Goal: Task Accomplishment & Management: Complete application form

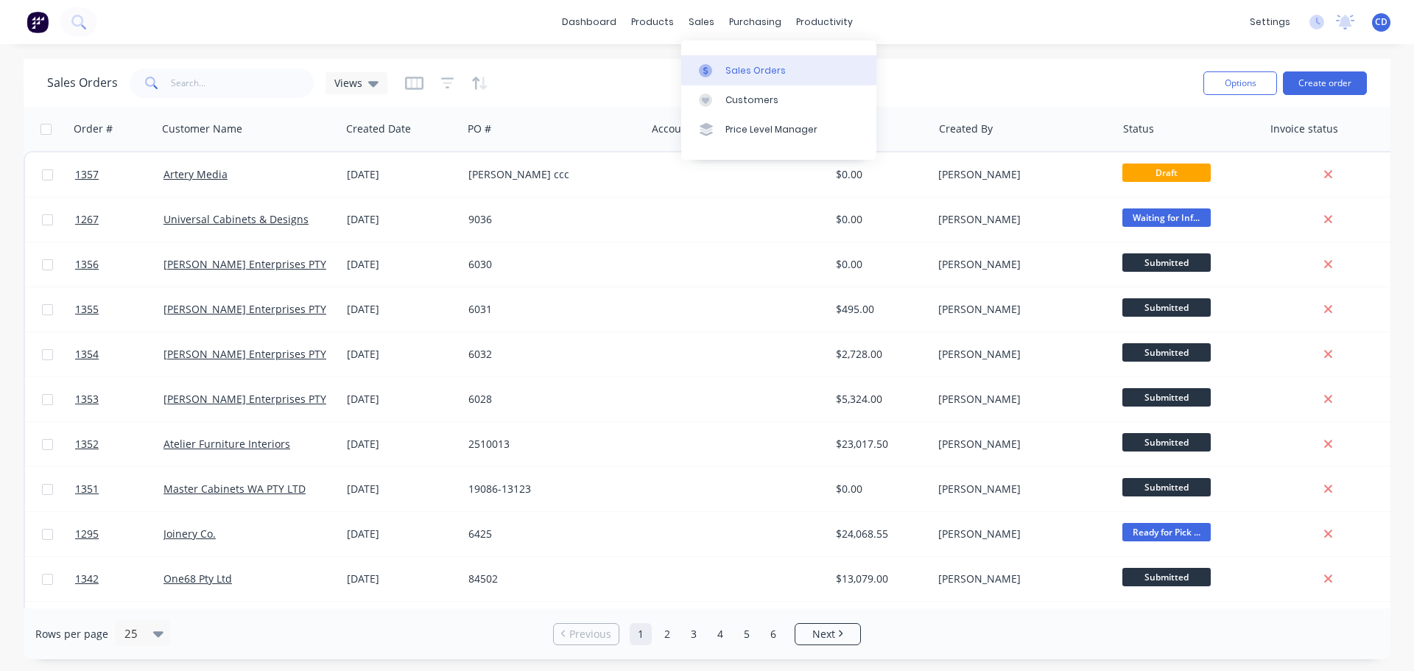
drag, startPoint x: 757, startPoint y: 68, endPoint x: 717, endPoint y: 77, distance: 41.5
click at [757, 68] on div "Sales Orders" at bounding box center [756, 70] width 60 height 13
click at [1316, 74] on button "Create order" at bounding box center [1325, 83] width 84 height 24
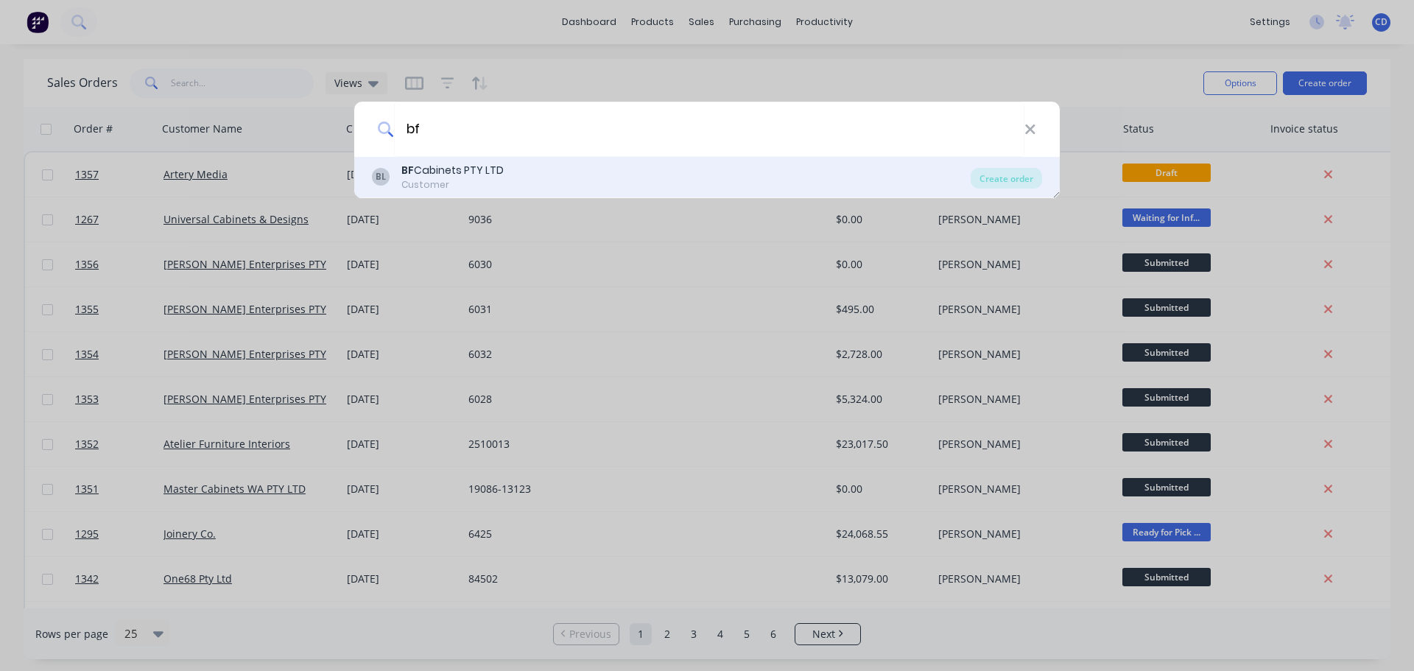
type input "bf"
click at [628, 169] on div "BL BF Cabinets PTY LTD Customer" at bounding box center [671, 177] width 599 height 29
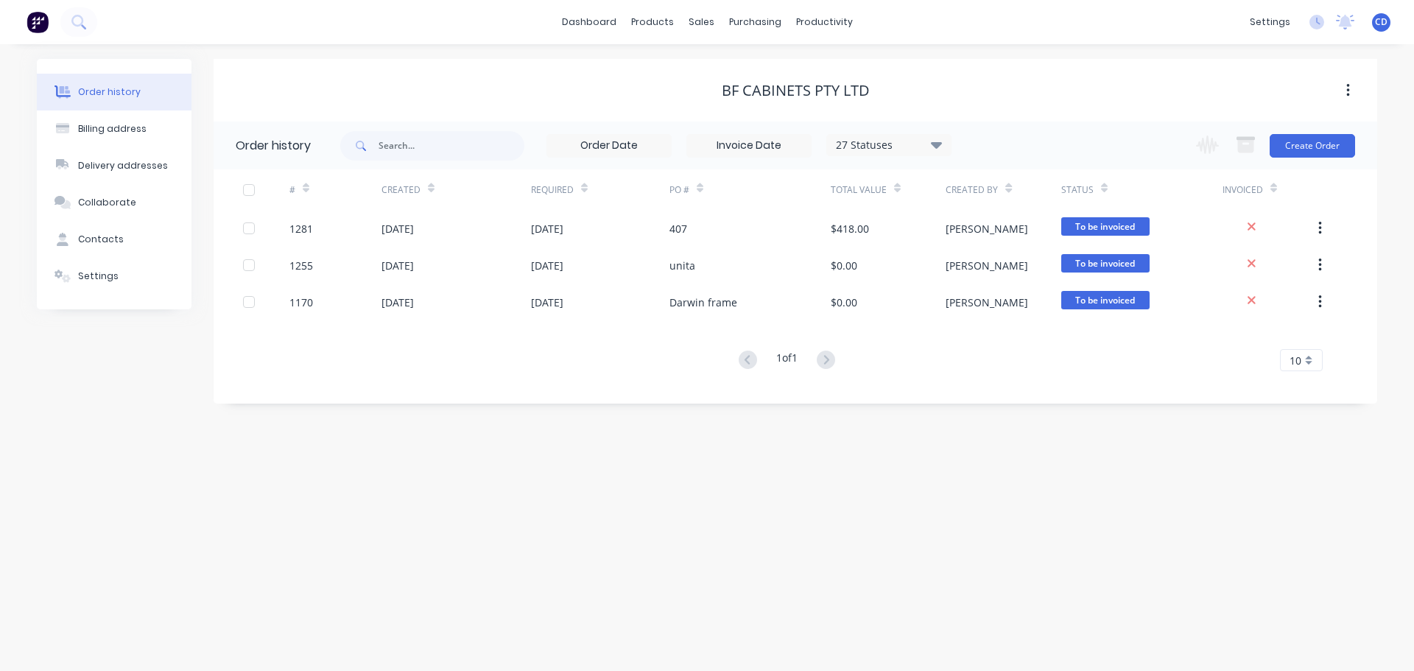
click at [1317, 129] on div "Change order status Submitted waiting for approval Waiting for Info/Approval si…" at bounding box center [1271, 146] width 168 height 48
click at [1312, 151] on button "Create Order" at bounding box center [1312, 146] width 85 height 24
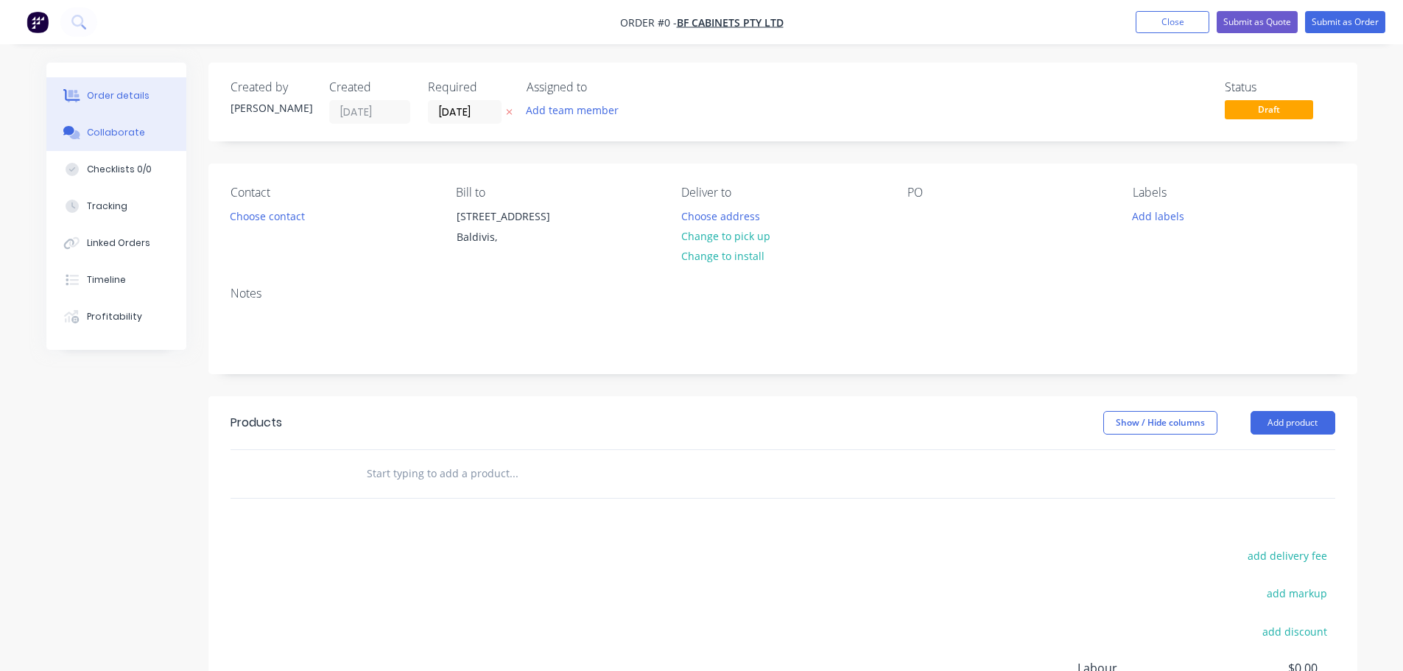
click at [100, 122] on button "Collaborate" at bounding box center [116, 132] width 140 height 37
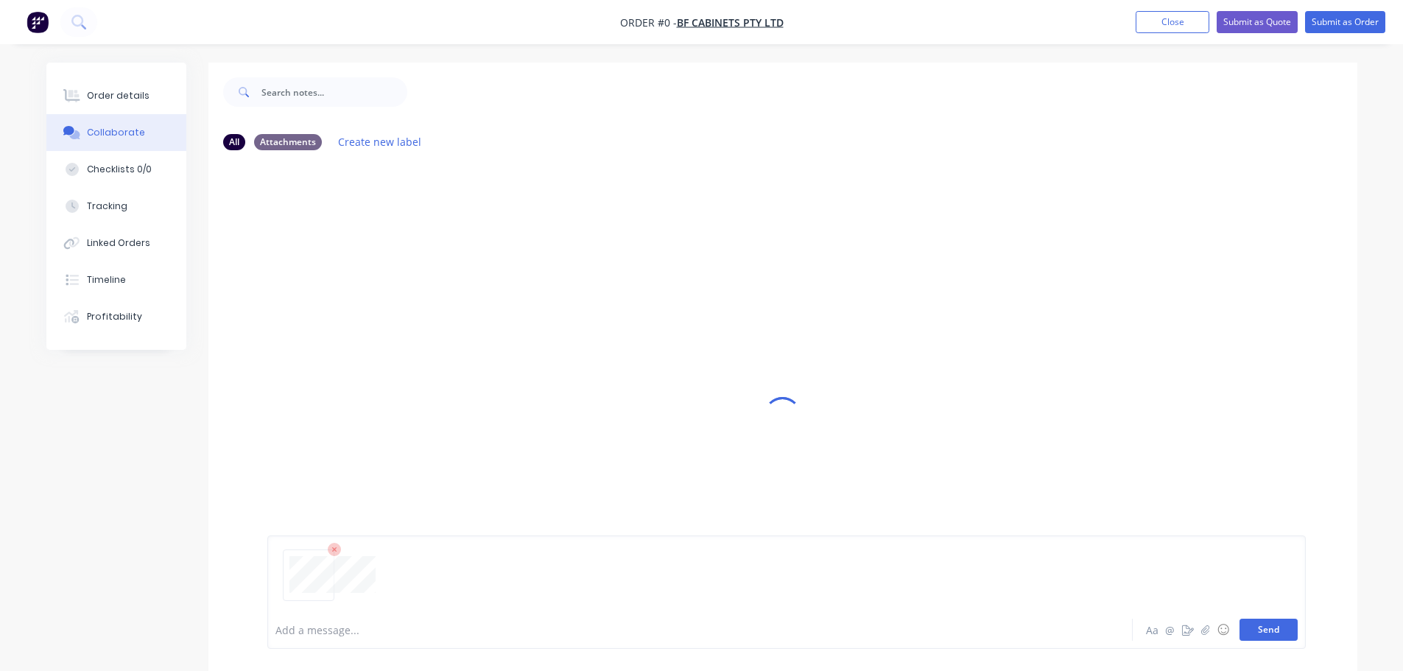
click at [1288, 634] on button "Send" at bounding box center [1269, 630] width 58 height 22
click at [141, 95] on div "Order details" at bounding box center [118, 95] width 63 height 13
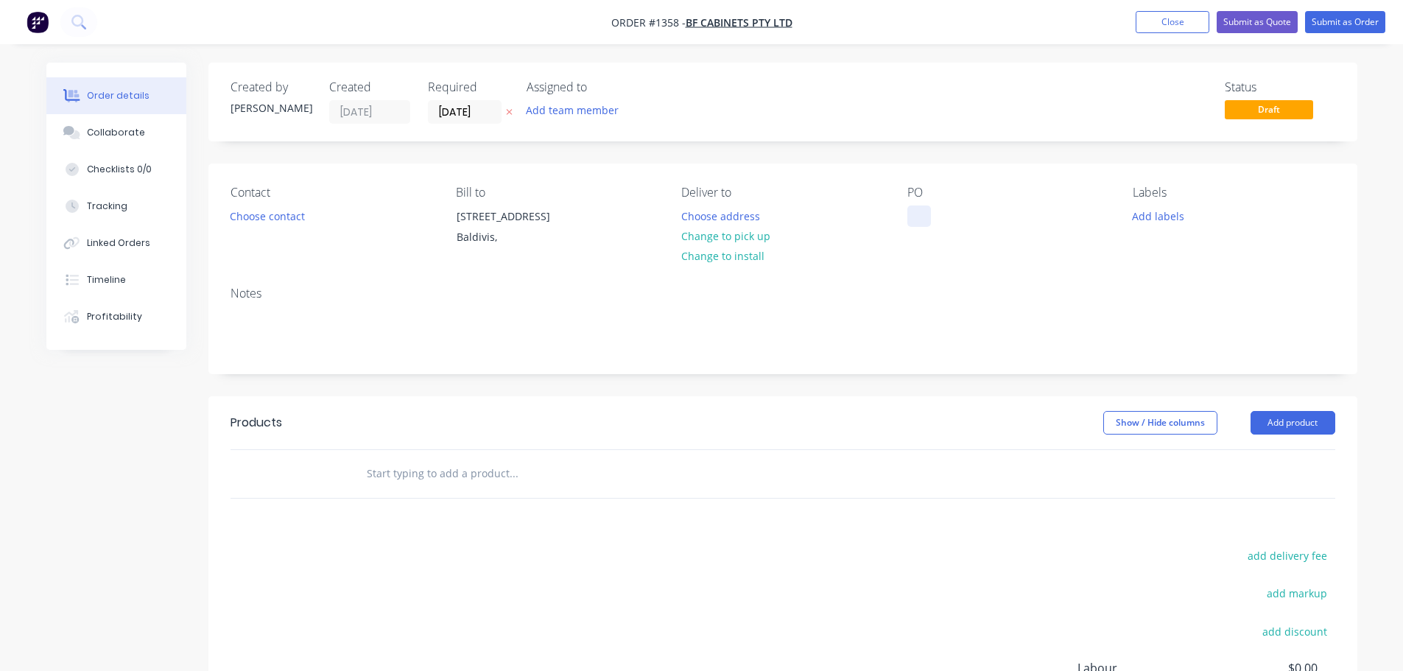
click at [921, 226] on div at bounding box center [920, 216] width 24 height 21
click at [1305, 422] on button "Add product" at bounding box center [1293, 423] width 85 height 24
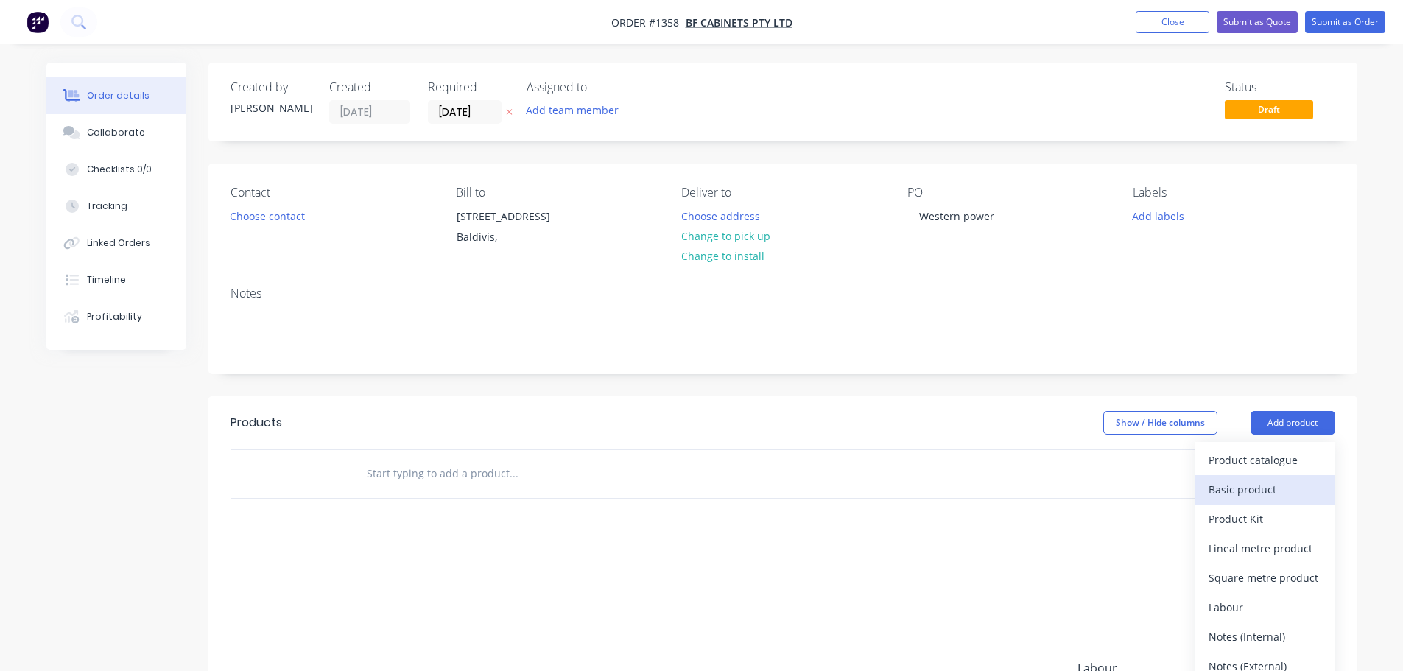
click at [1235, 491] on div "Basic product" at bounding box center [1265, 489] width 113 height 21
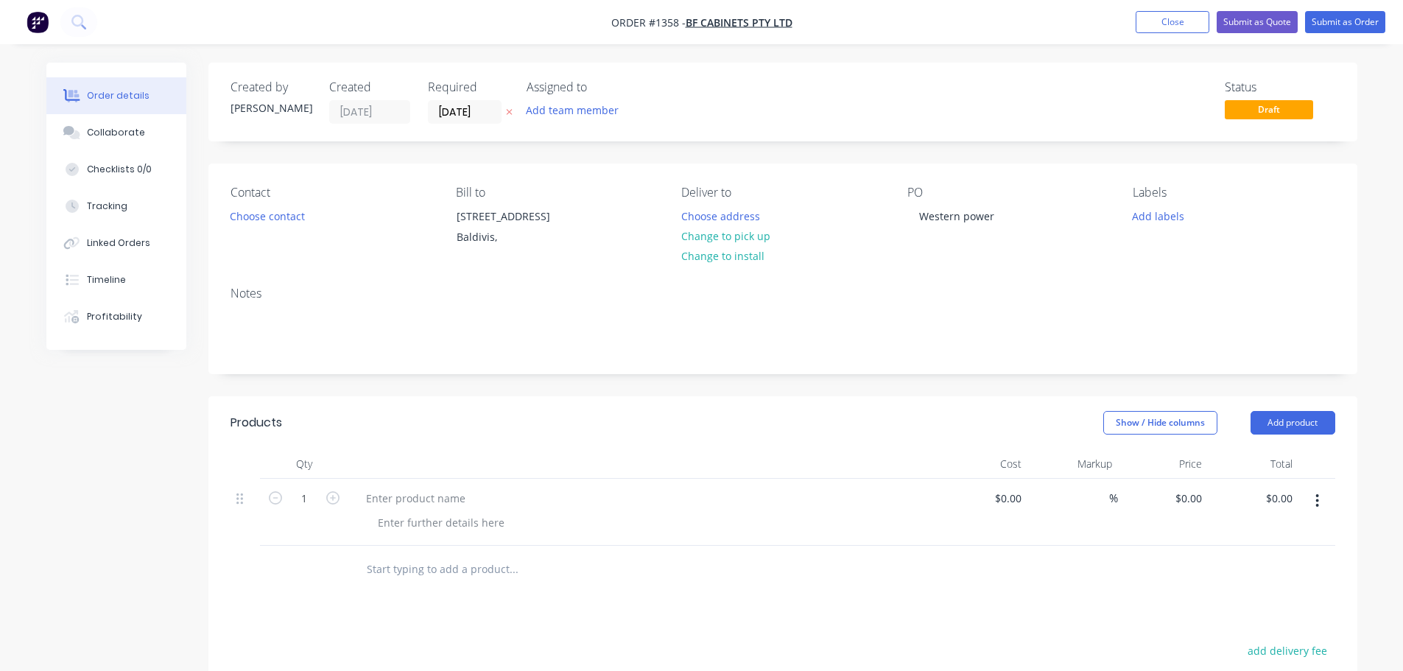
click at [275, 365] on div "Notes" at bounding box center [782, 324] width 1149 height 99
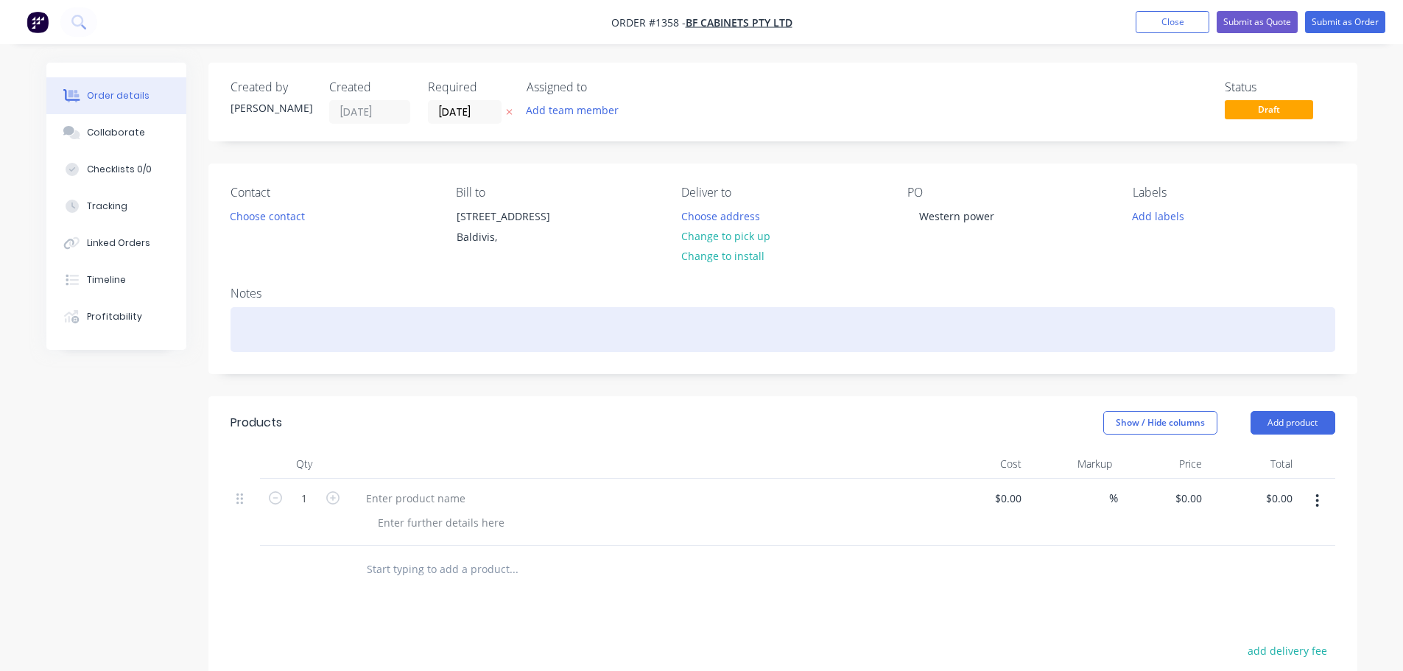
click at [277, 340] on div at bounding box center [783, 329] width 1105 height 45
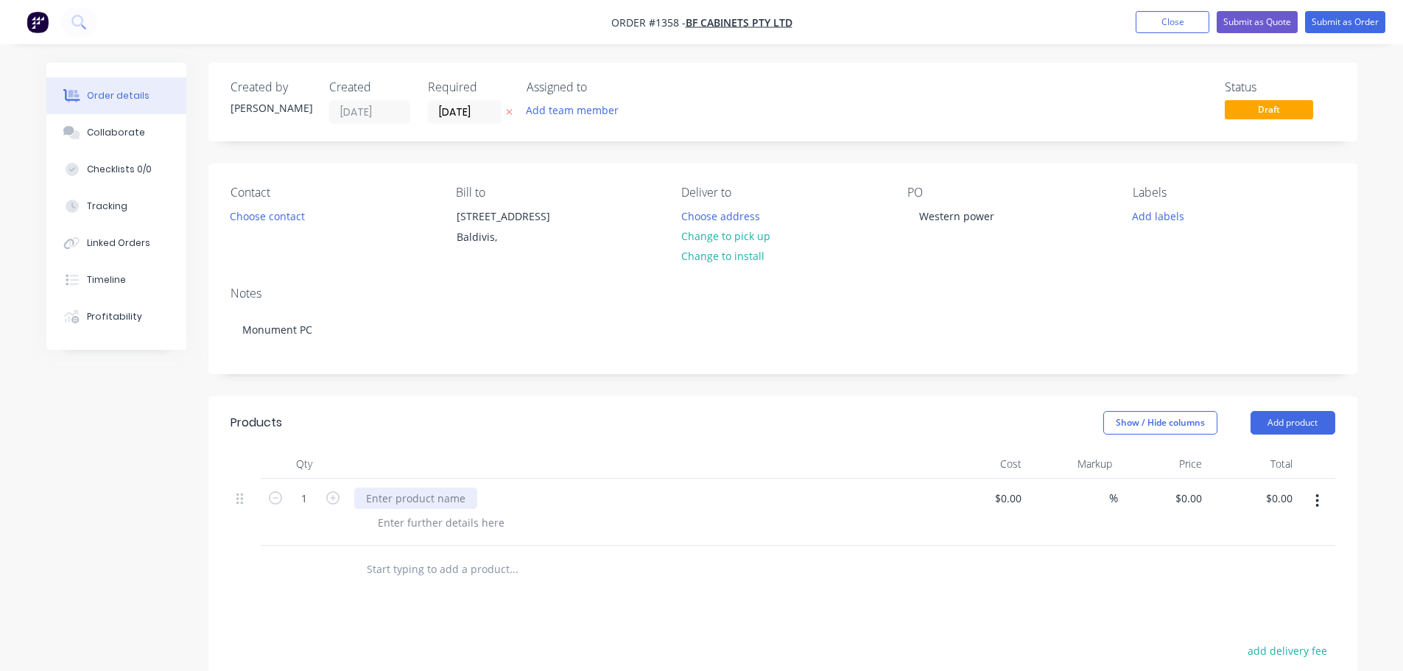
click at [422, 498] on div at bounding box center [415, 498] width 123 height 21
click at [429, 502] on div at bounding box center [415, 498] width 123 height 21
click at [444, 516] on div at bounding box center [441, 522] width 150 height 21
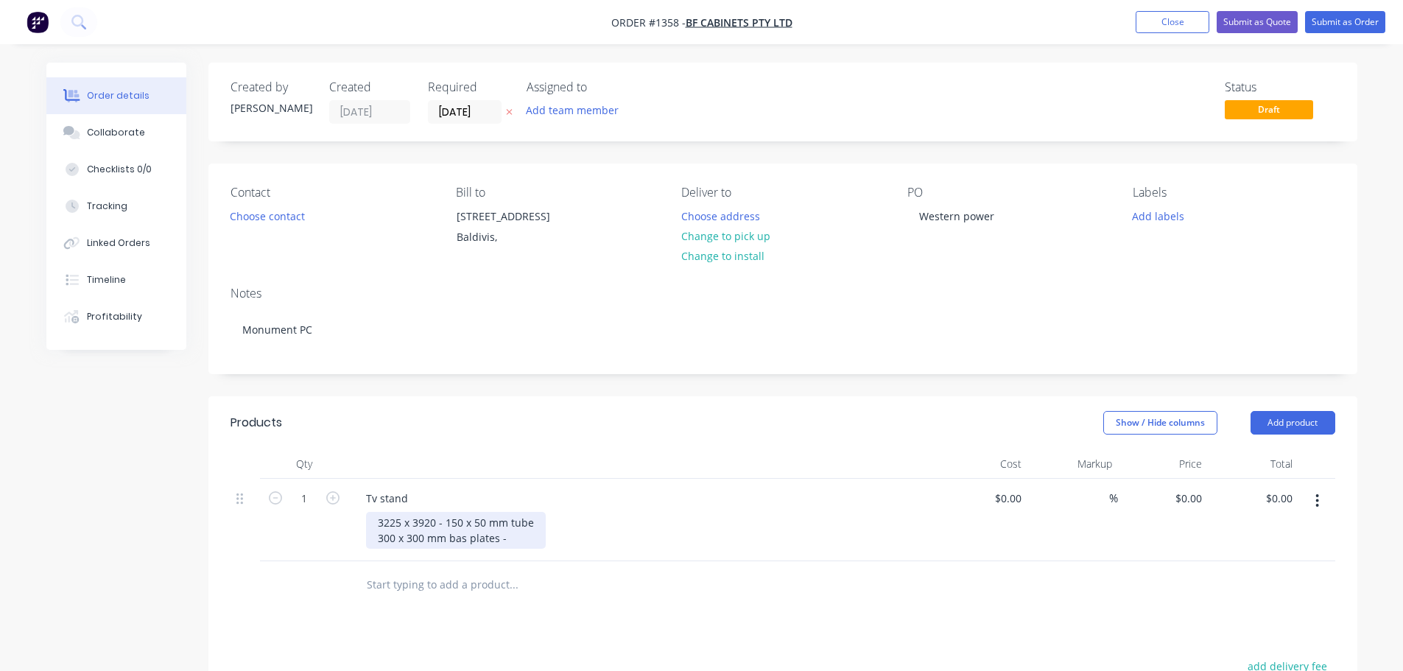
click at [463, 541] on div "3225 x 3920 - 150 x 50 mm tube 300 x 300 mm bas plates -" at bounding box center [456, 530] width 180 height 37
click at [468, 541] on div "3225 x 3920 - 150 x 50 mm tube 300 x 300 mm bas plates -" at bounding box center [456, 530] width 180 height 37
click at [529, 541] on div "3225 x 3920 - 150 x 50 mm tube 300 x 300 mm base plates -" at bounding box center [456, 530] width 180 height 37
click at [472, 113] on input "[DATE]" at bounding box center [465, 112] width 72 height 22
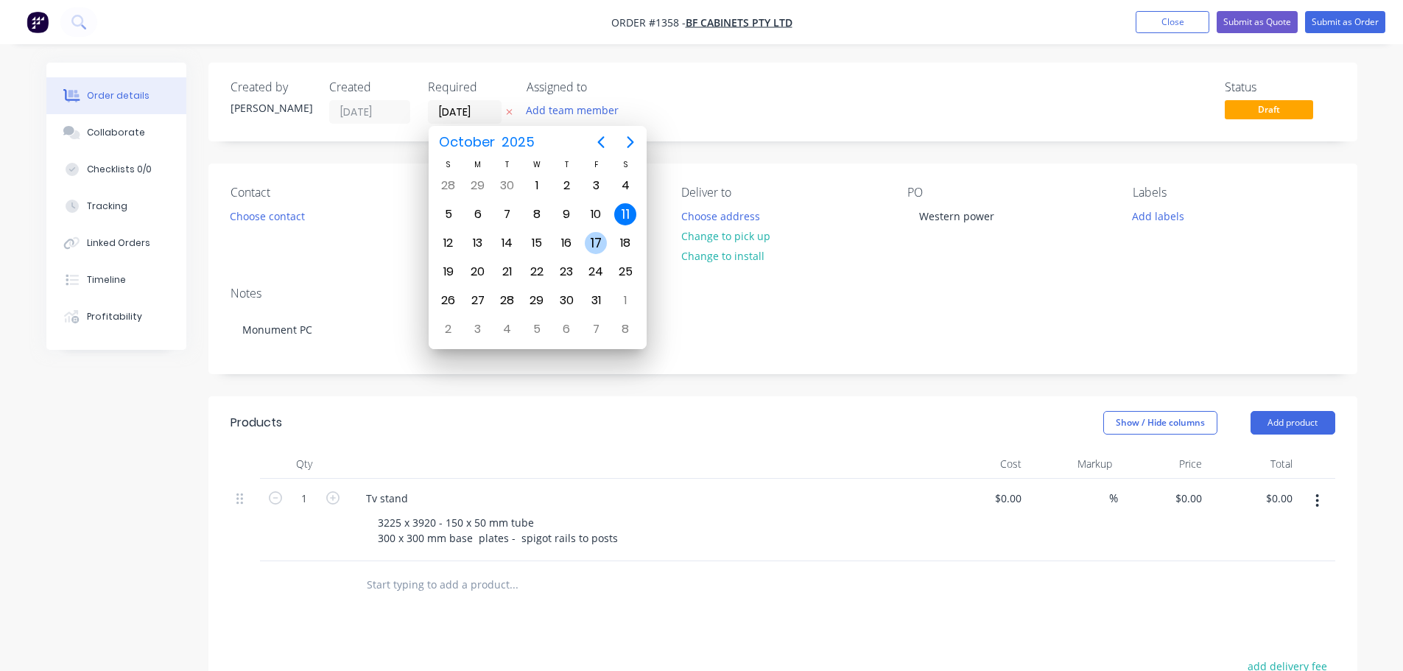
click at [600, 242] on div "17" at bounding box center [596, 243] width 22 height 22
type input "[DATE]"
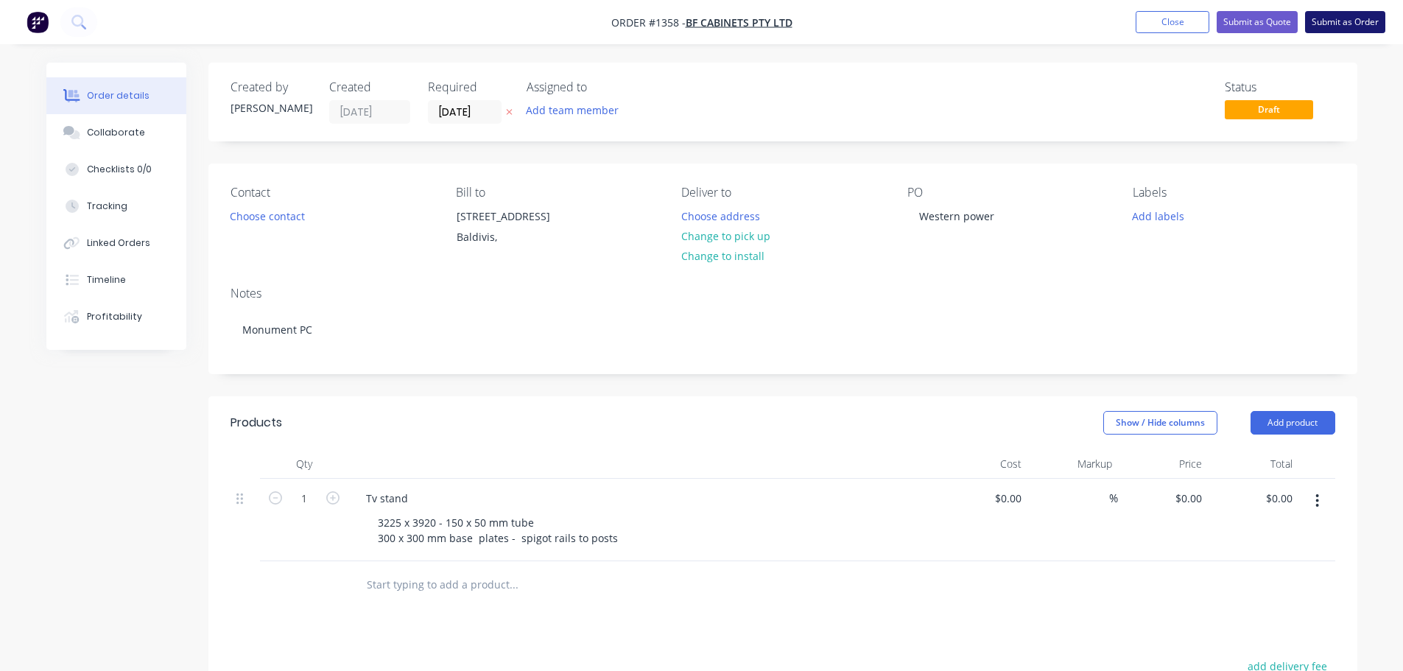
click at [1339, 26] on button "Submit as Order" at bounding box center [1345, 22] width 80 height 22
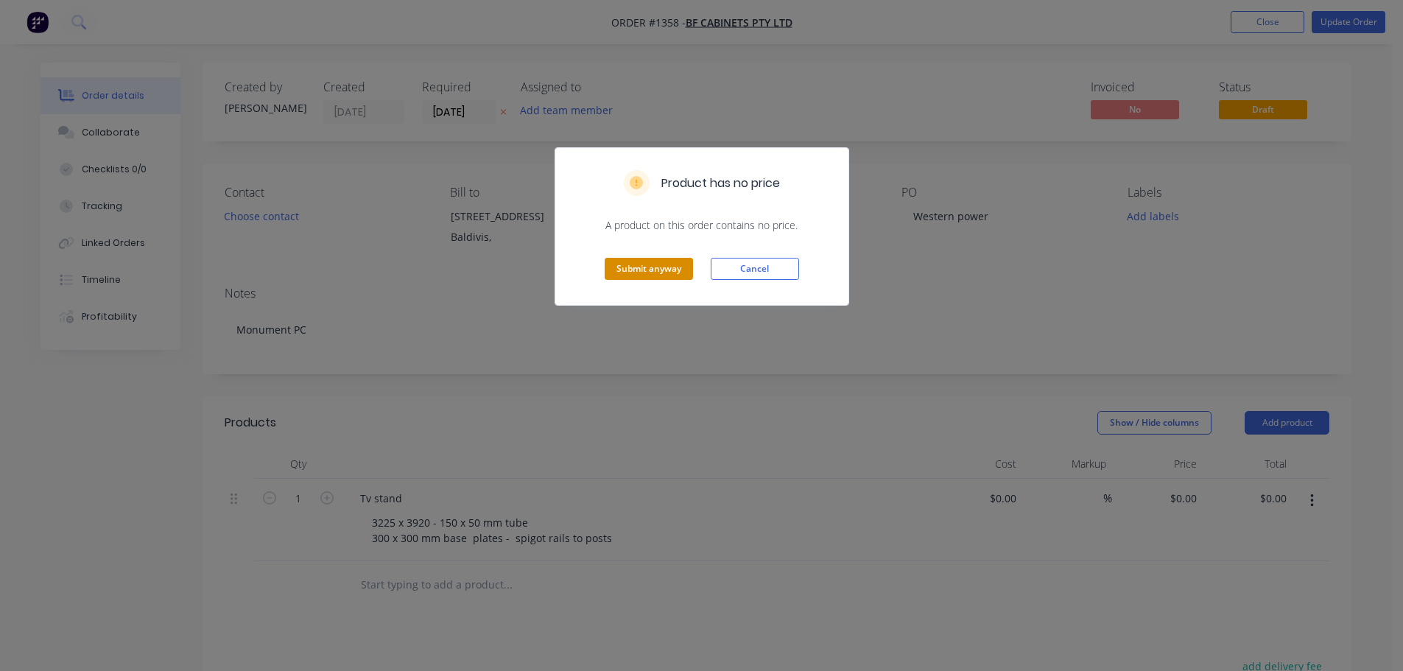
click at [640, 272] on button "Submit anyway" at bounding box center [649, 269] width 88 height 22
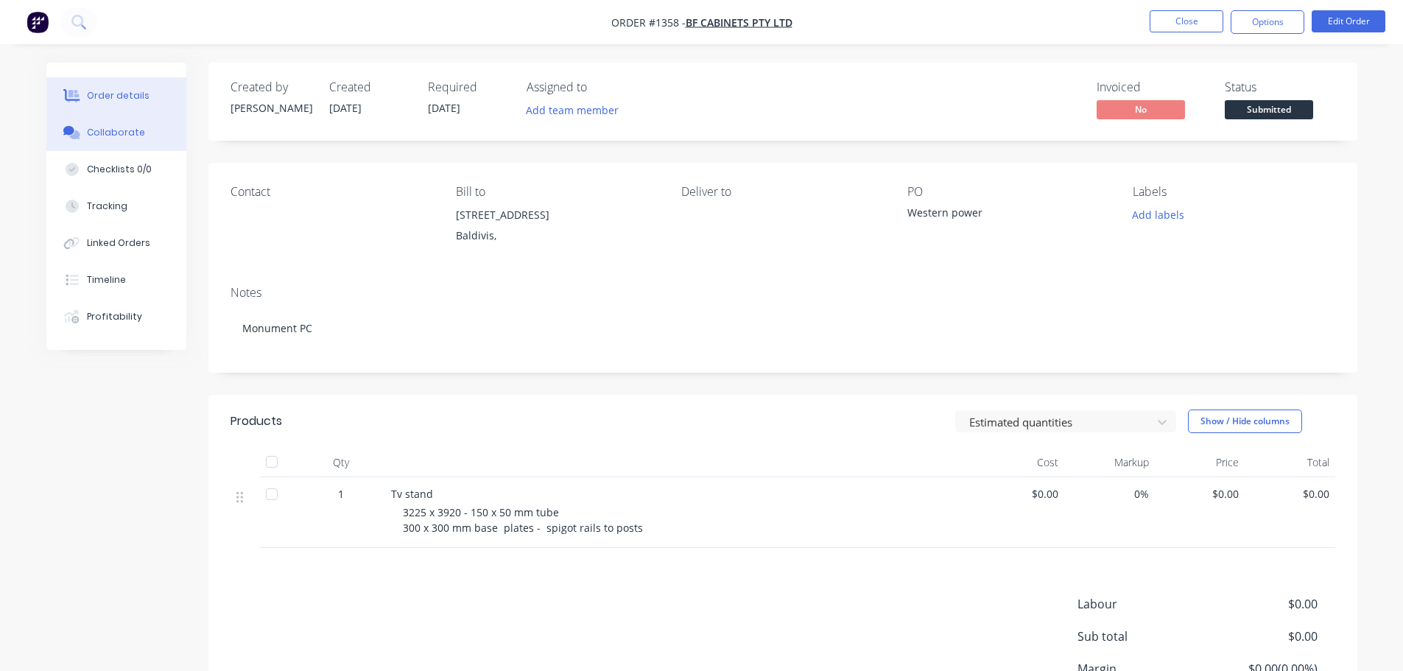
click at [133, 135] on div "Collaborate" at bounding box center [116, 132] width 58 height 13
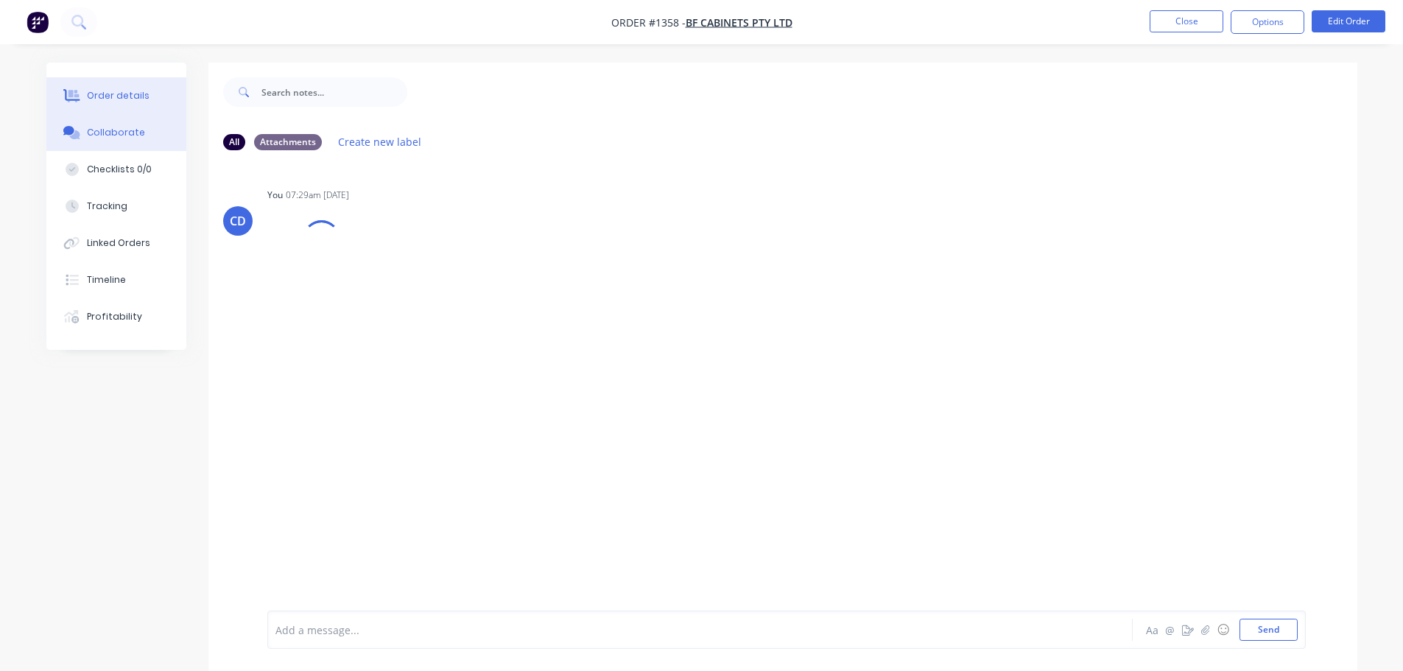
click at [117, 85] on button "Order details" at bounding box center [116, 95] width 140 height 37
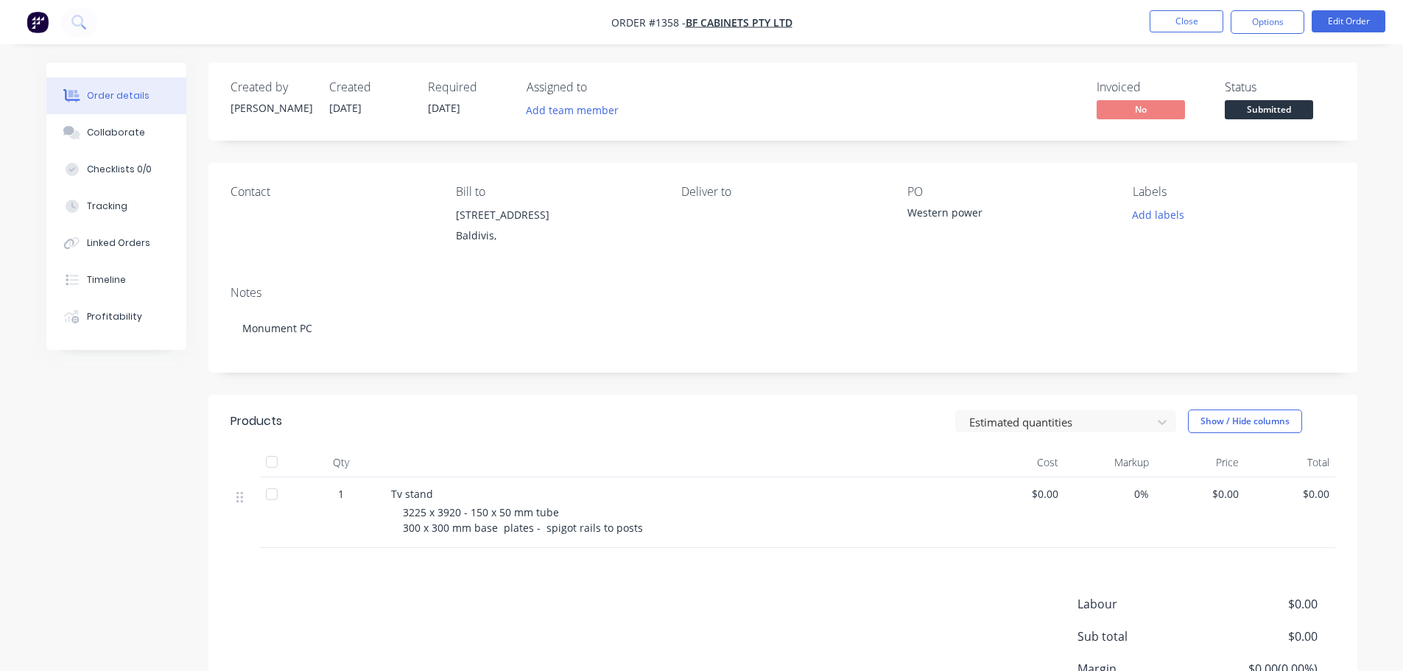
click at [261, 192] on div "Contact" at bounding box center [332, 192] width 202 height 14
click at [1343, 22] on button "Edit Order" at bounding box center [1349, 21] width 74 height 22
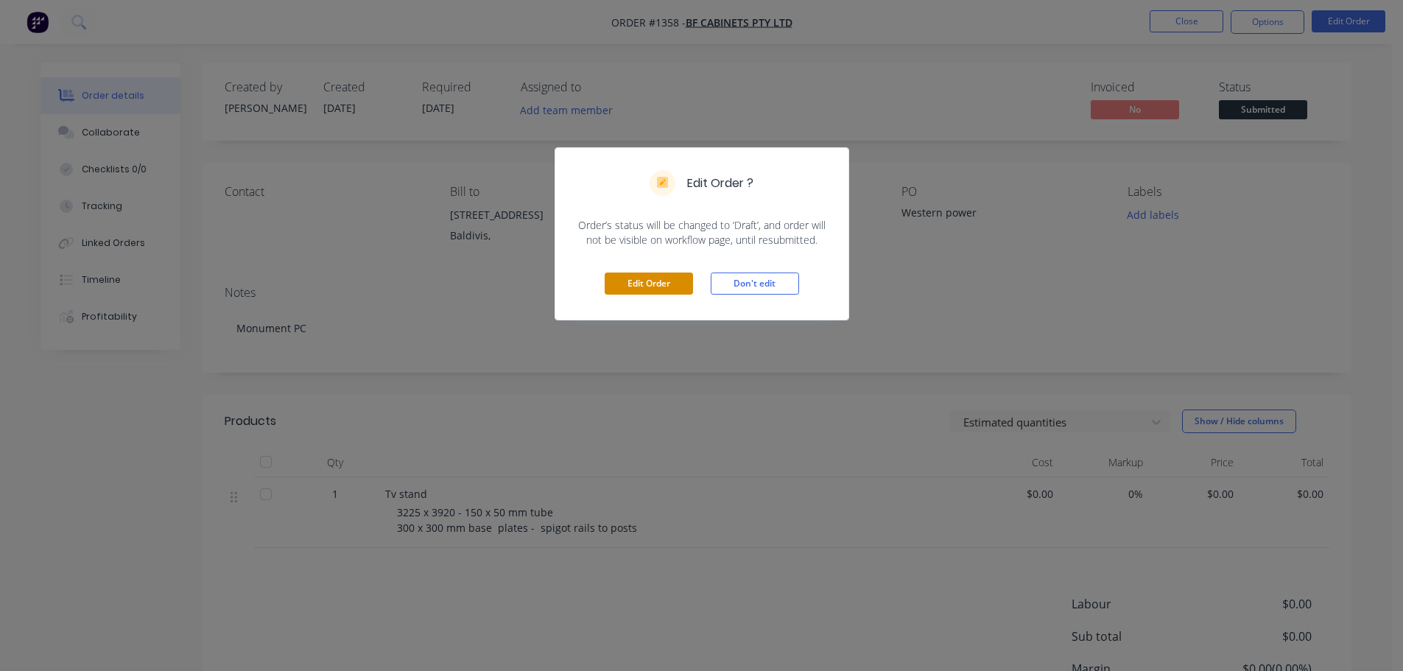
click at [667, 284] on button "Edit Order" at bounding box center [649, 284] width 88 height 22
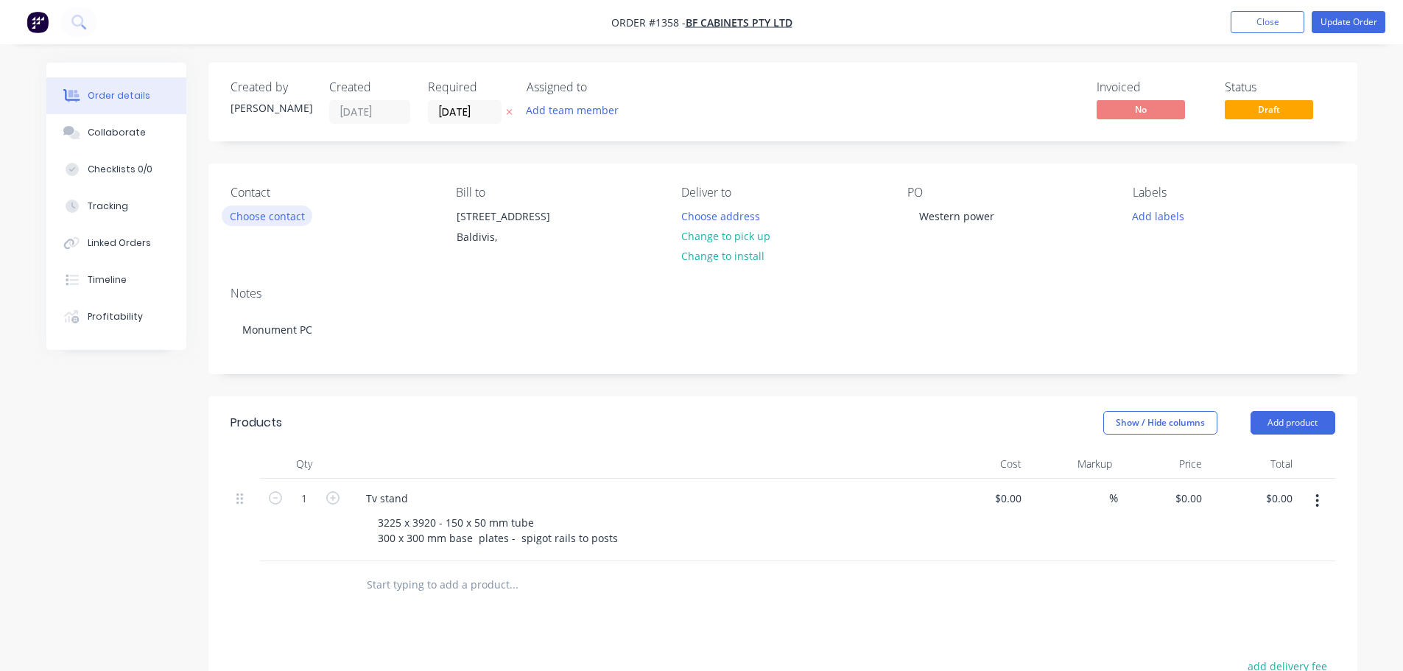
click at [306, 215] on button "Choose contact" at bounding box center [267, 216] width 91 height 20
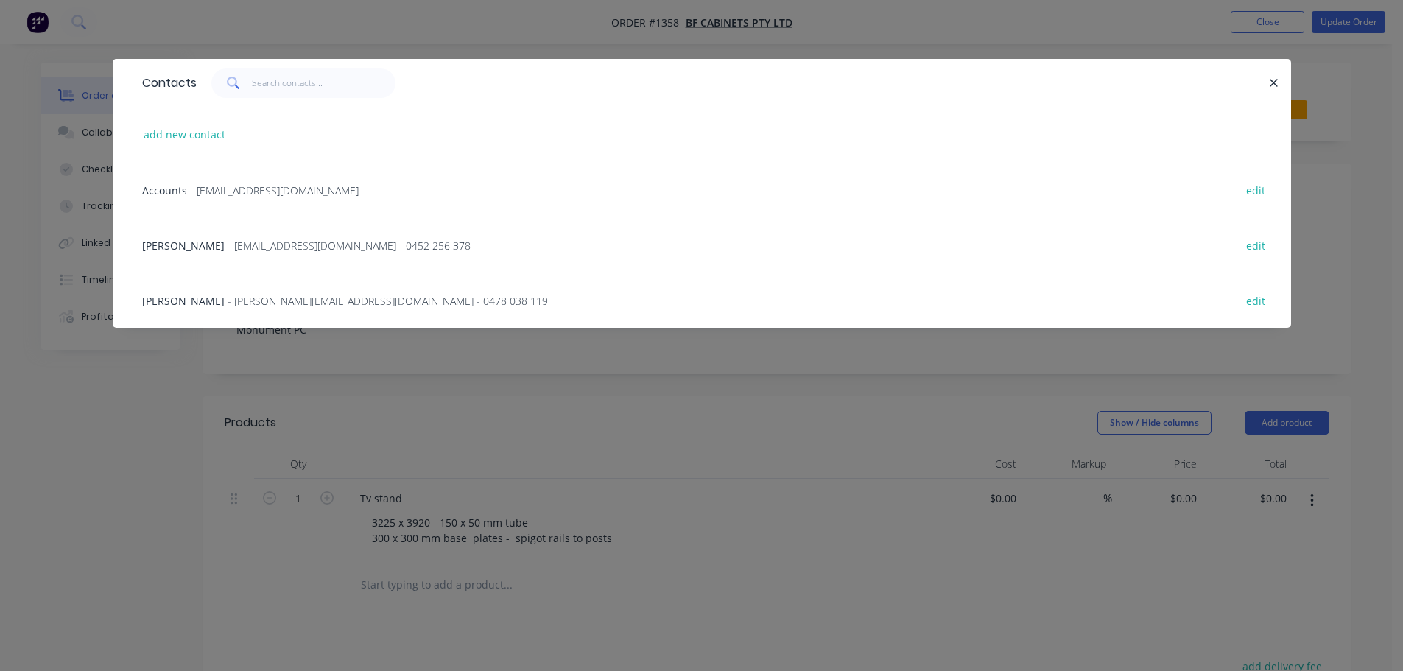
click at [228, 306] on span "- [PERSON_NAME][EMAIL_ADDRESS][DOMAIN_NAME] - 0478 038 119" at bounding box center [388, 301] width 320 height 14
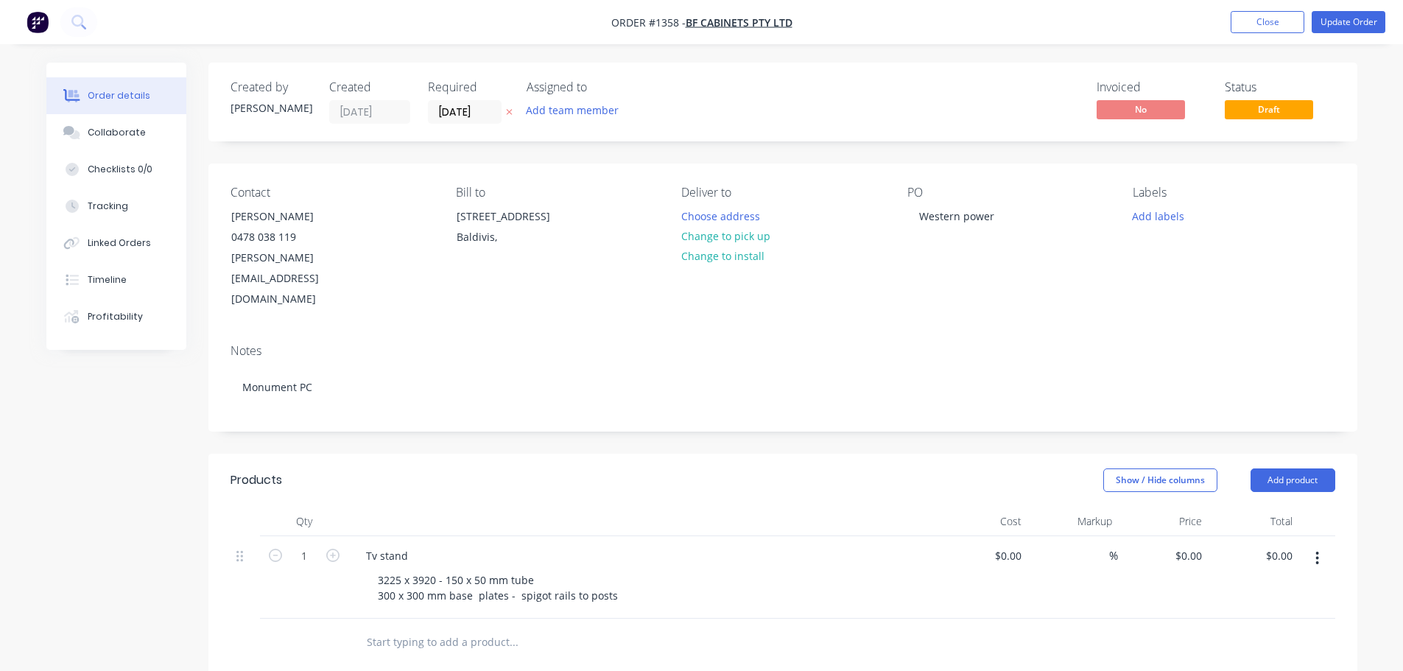
click at [674, 344] on div "Notes" at bounding box center [783, 351] width 1105 height 14
click at [1358, 24] on button "Update Order" at bounding box center [1349, 22] width 74 height 22
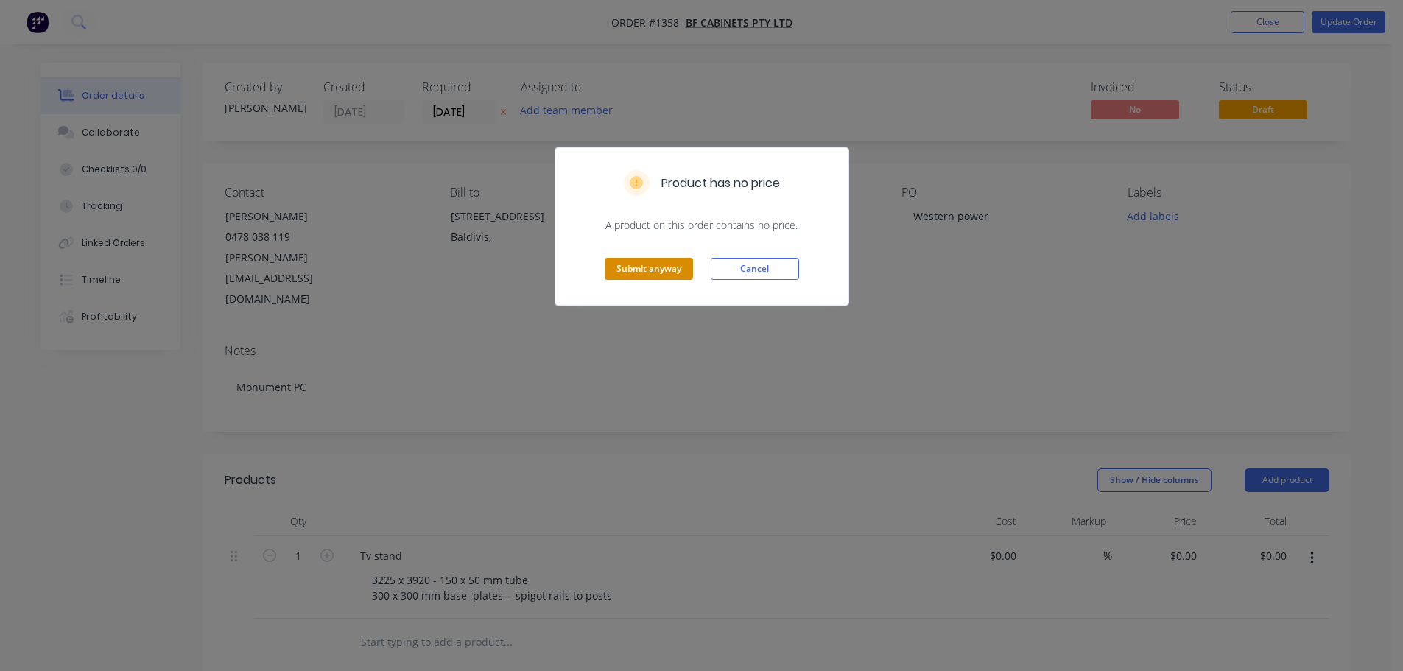
click at [650, 275] on button "Submit anyway" at bounding box center [649, 269] width 88 height 22
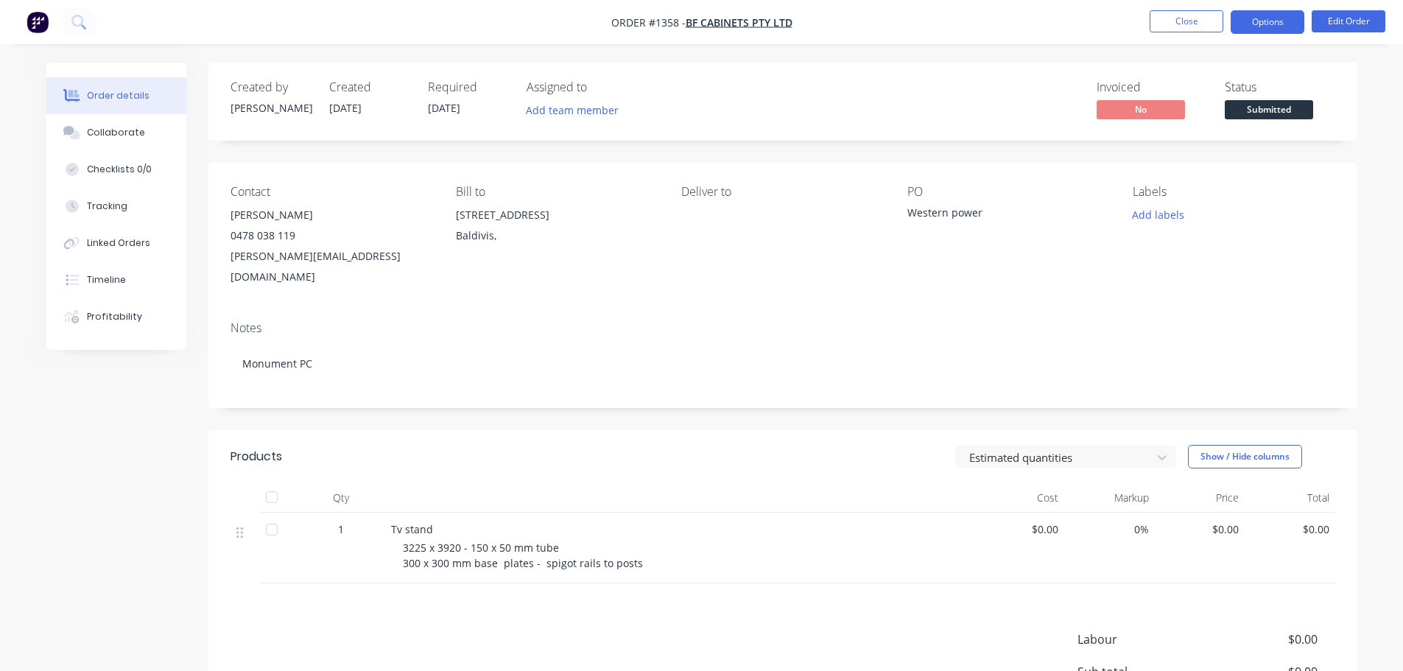
click at [1290, 20] on button "Options" at bounding box center [1268, 22] width 74 height 24
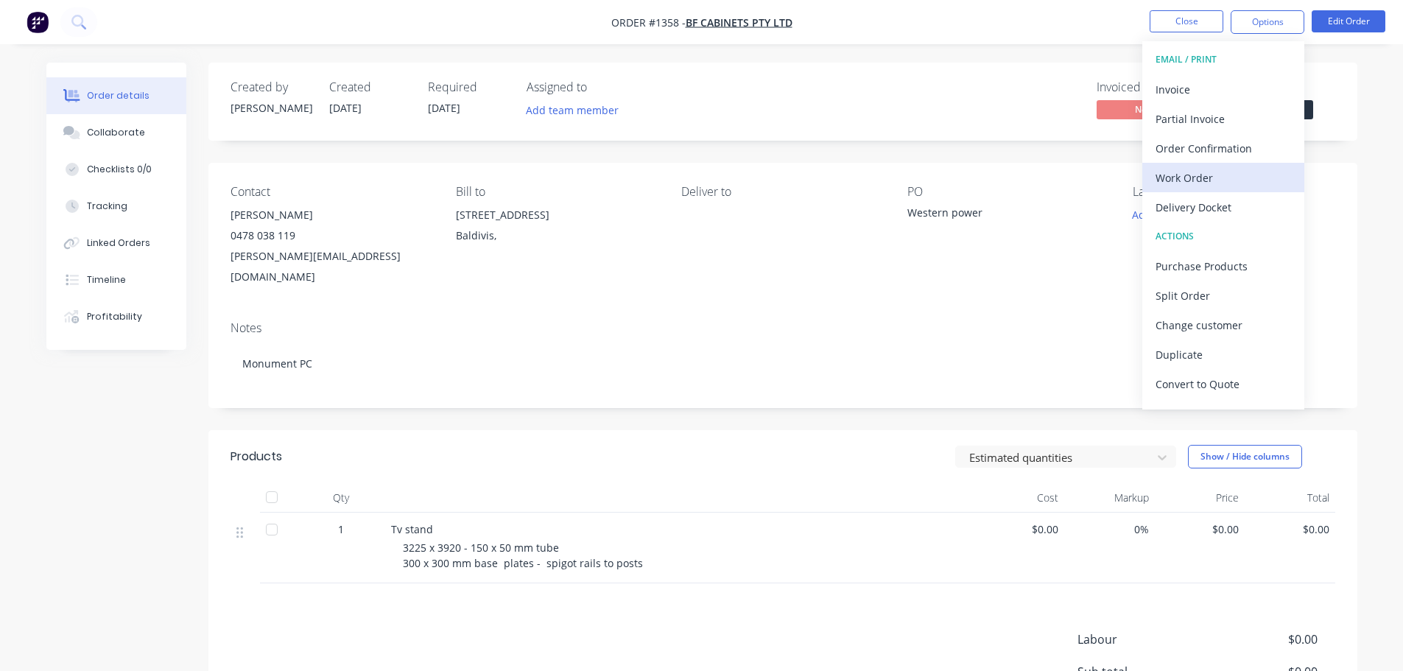
click at [1204, 177] on div "Work Order" at bounding box center [1224, 177] width 136 height 21
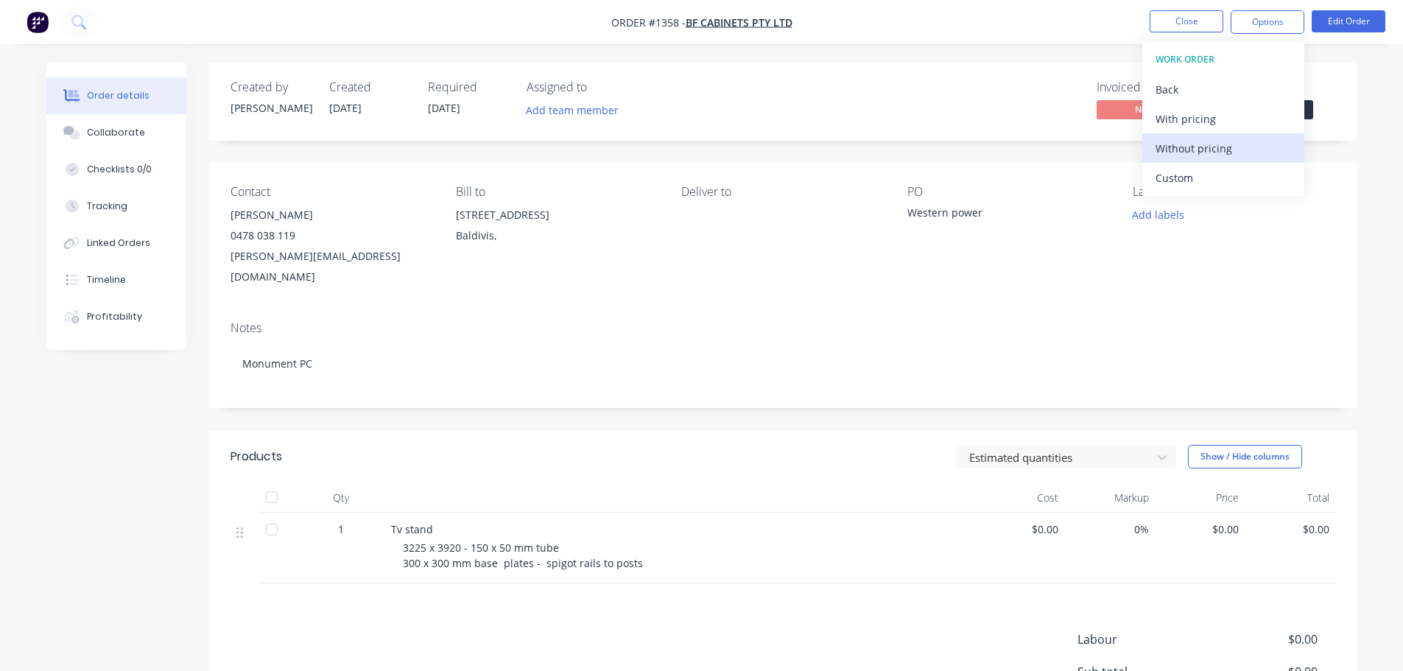
click at [1202, 150] on div "Without pricing" at bounding box center [1224, 148] width 136 height 21
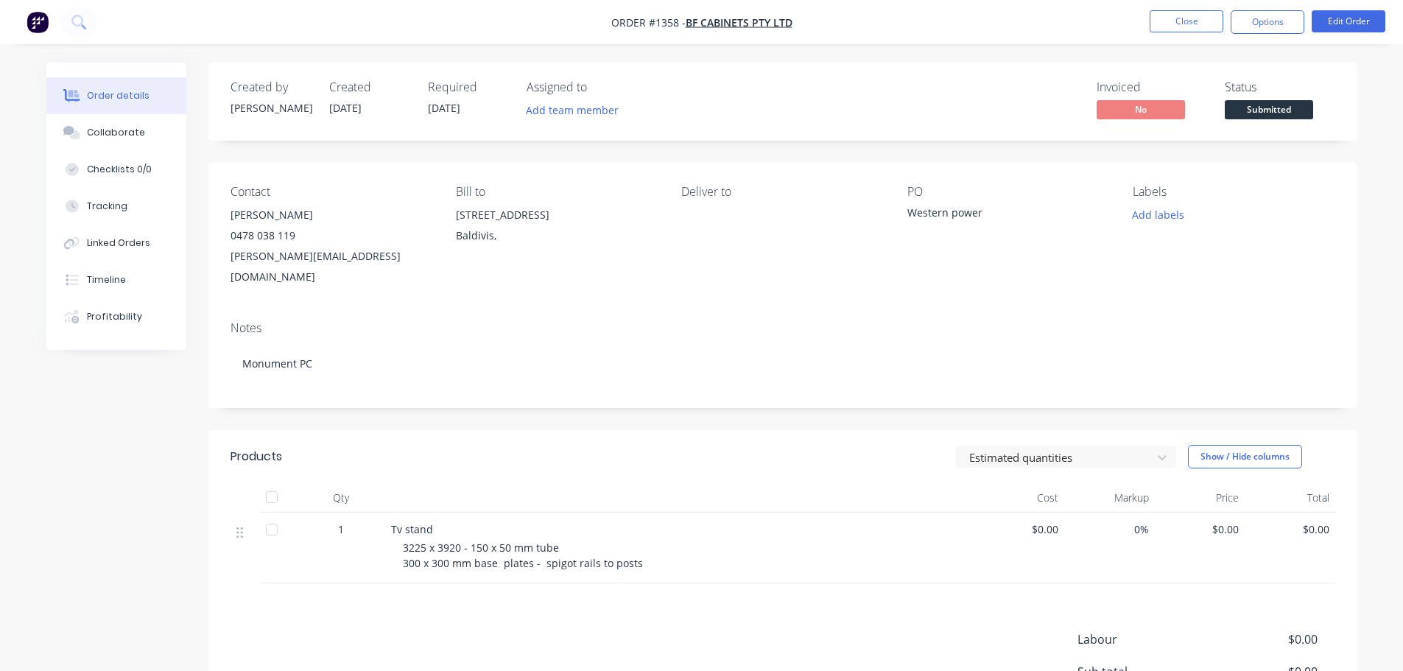
click at [1196, 522] on span "$0.00" at bounding box center [1200, 529] width 79 height 15
click at [1207, 522] on span "$0.00" at bounding box center [1200, 529] width 79 height 15
click at [1335, 23] on button "Edit Order" at bounding box center [1349, 21] width 74 height 22
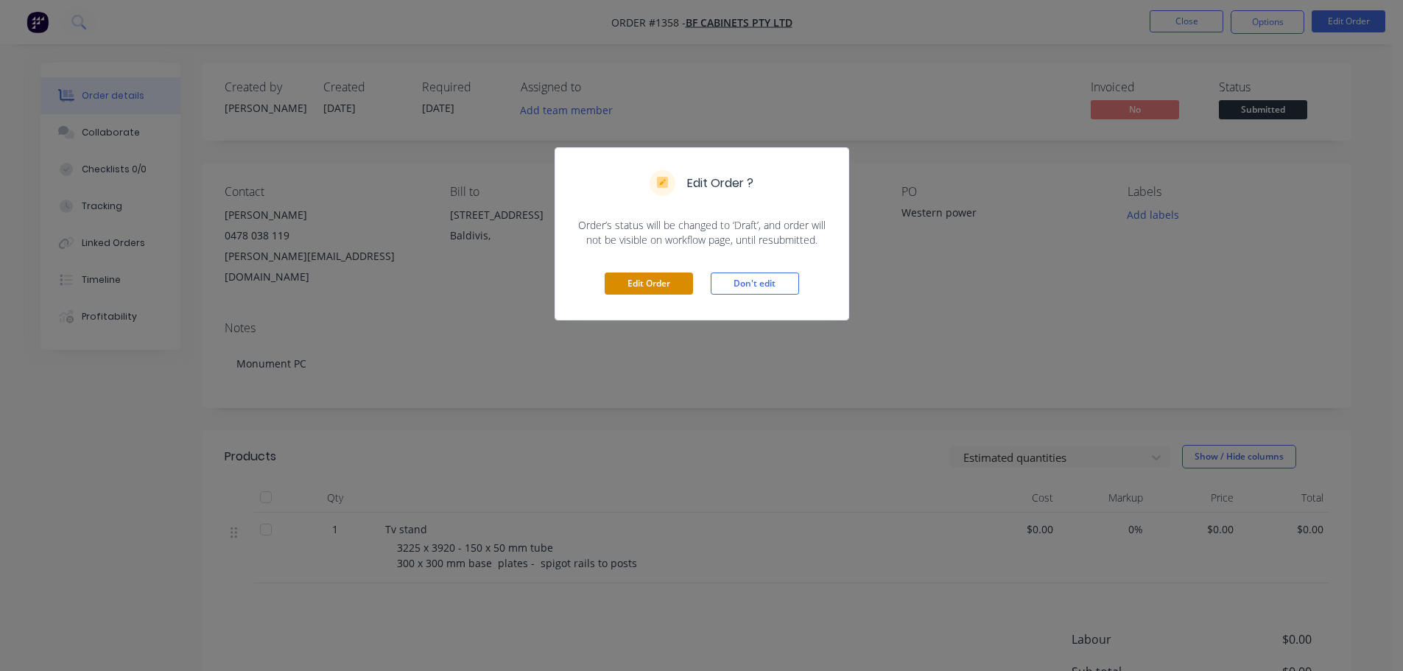
click at [664, 288] on button "Edit Order" at bounding box center [649, 284] width 88 height 22
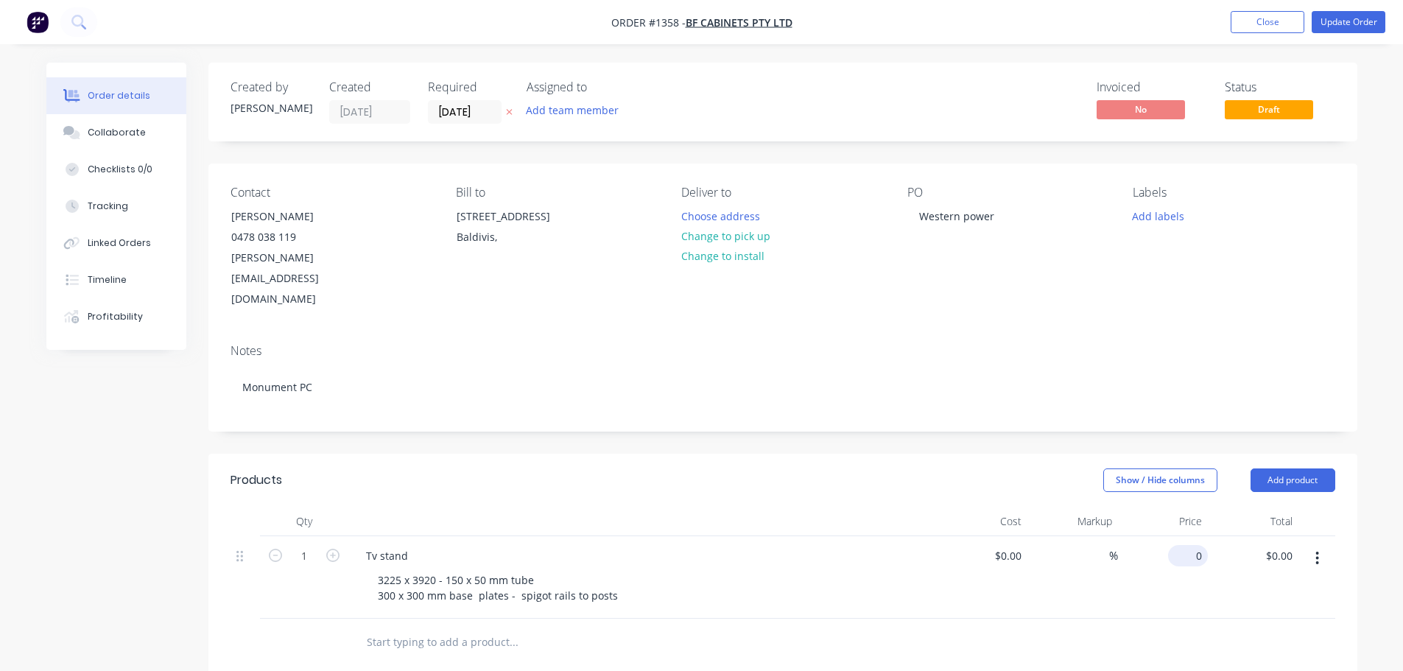
click at [1191, 545] on input "0" at bounding box center [1191, 555] width 34 height 21
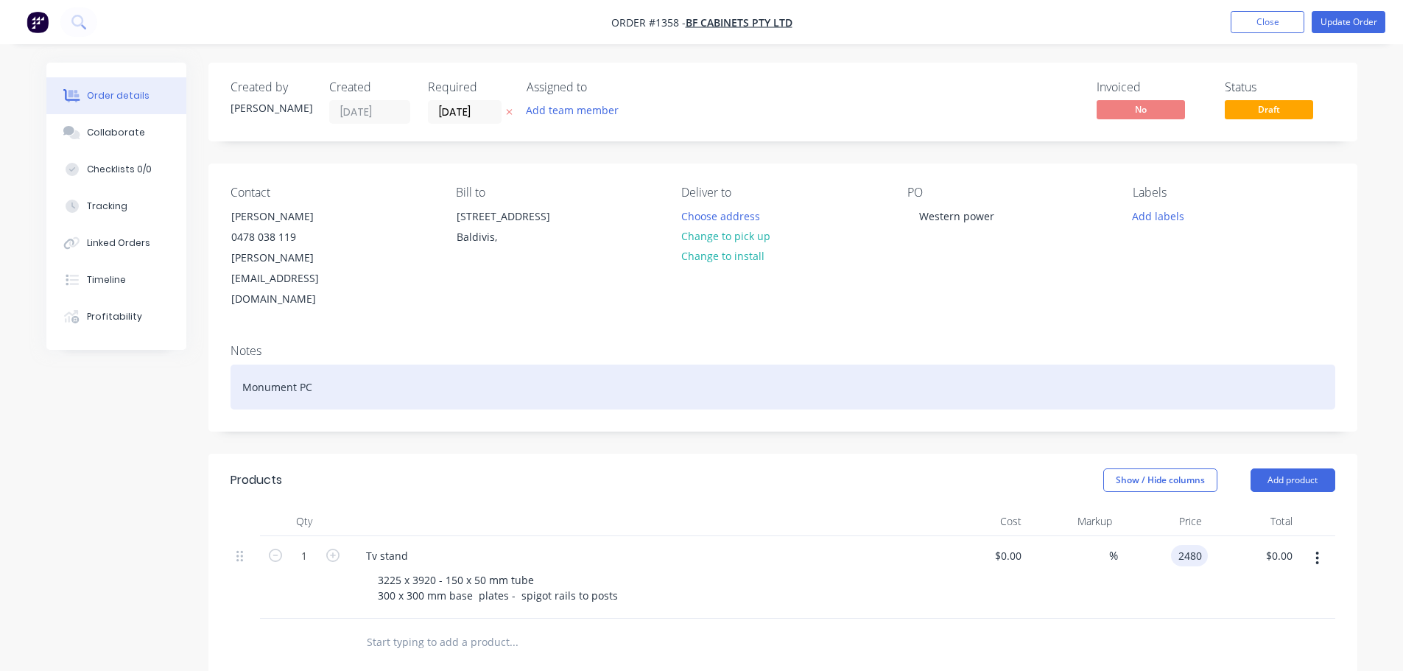
type input "$2,480.00"
click at [1204, 365] on div "Monument PC" at bounding box center [783, 387] width 1105 height 45
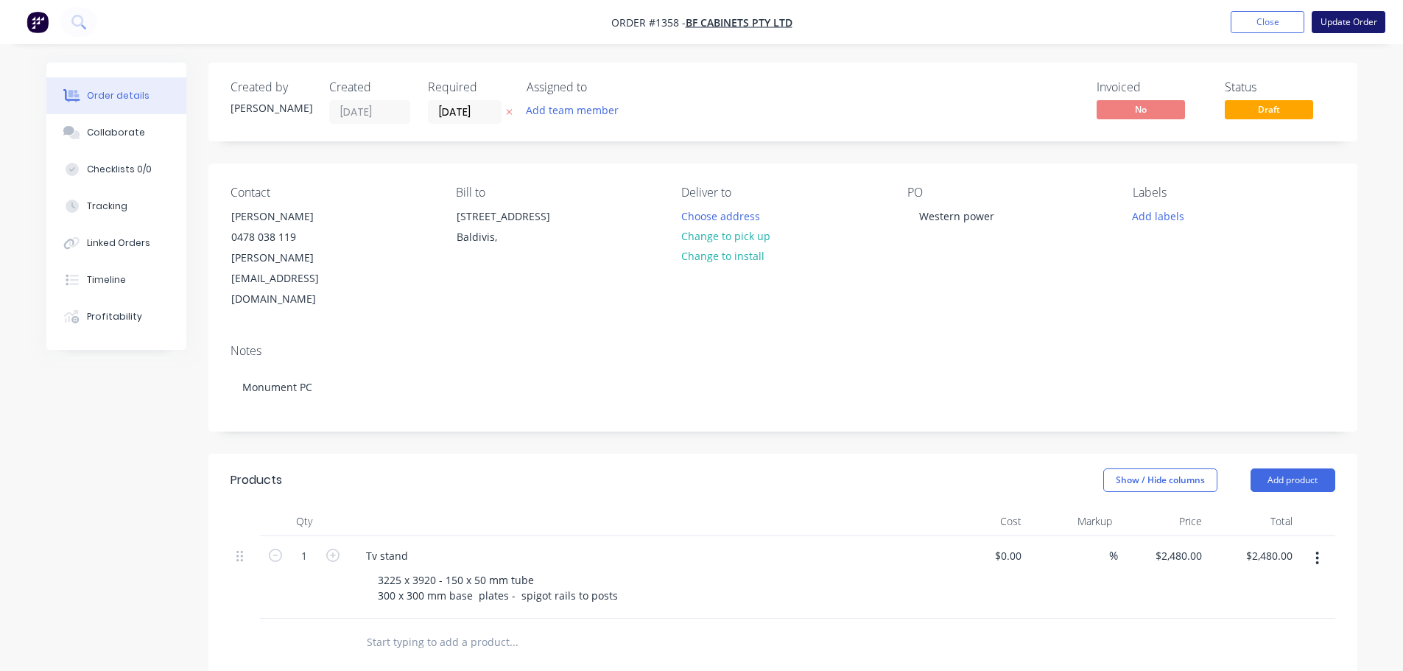
click at [1344, 23] on button "Update Order" at bounding box center [1349, 22] width 74 height 22
